Goal: Task Accomplishment & Management: Manage account settings

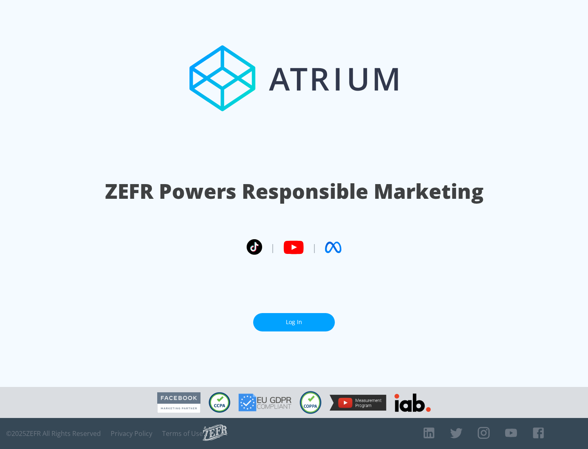
click at [294, 322] on link "Log In" at bounding box center [294, 322] width 82 height 18
